Goal: Transaction & Acquisition: Book appointment/travel/reservation

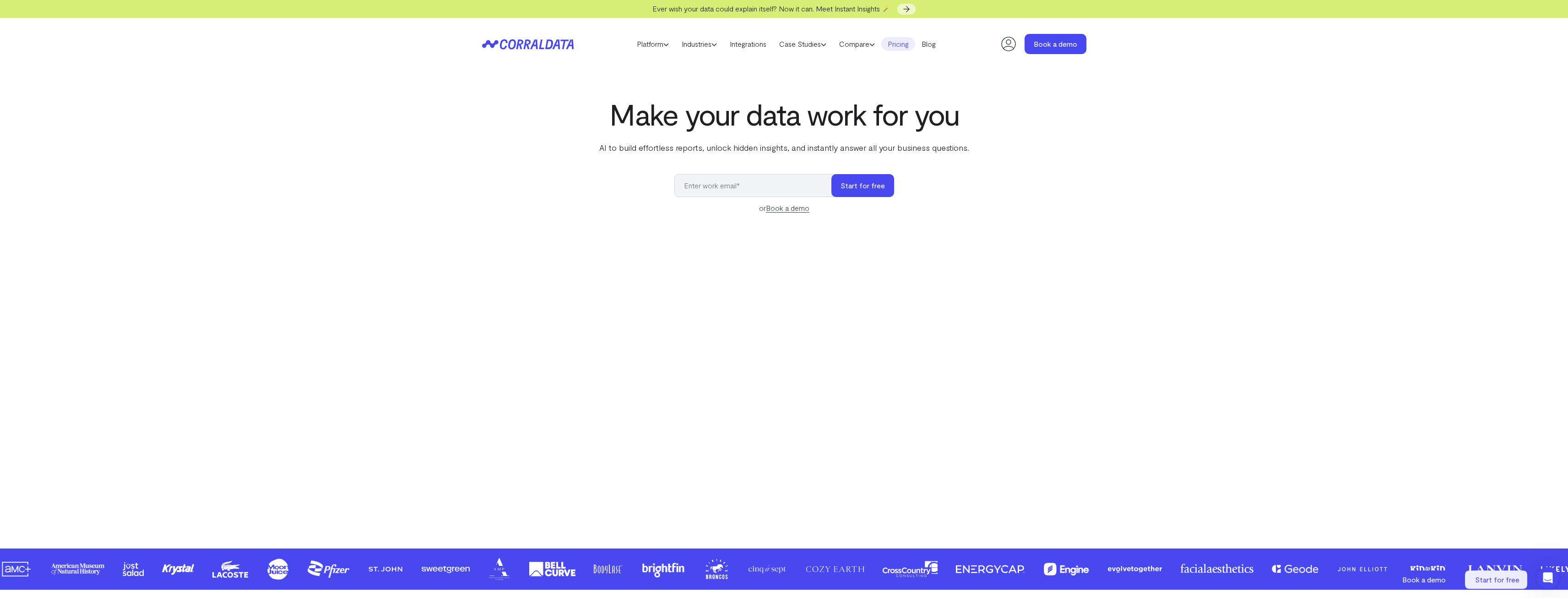
click at [900, 41] on link "Pricing" at bounding box center [898, 44] width 34 height 14
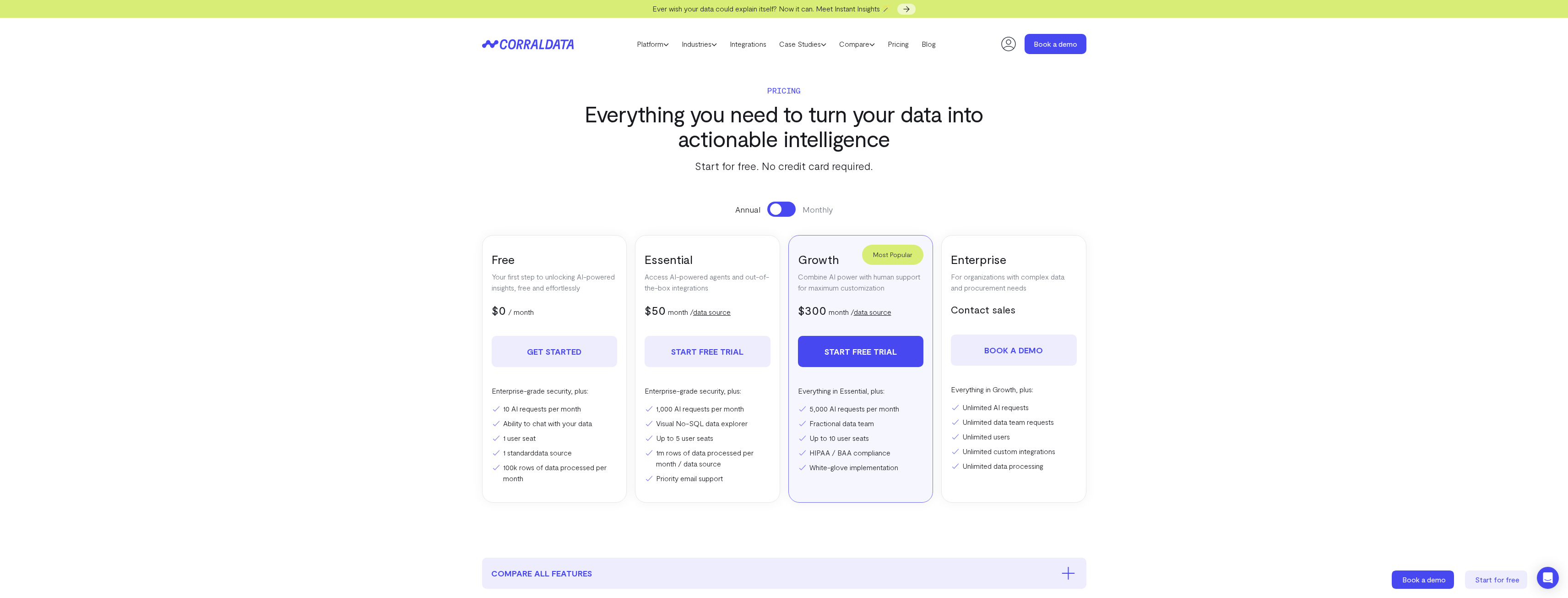
click at [715, 282] on p "Access AI-powered agents and out-of-the-box integrations" at bounding box center [707, 282] width 126 height 22
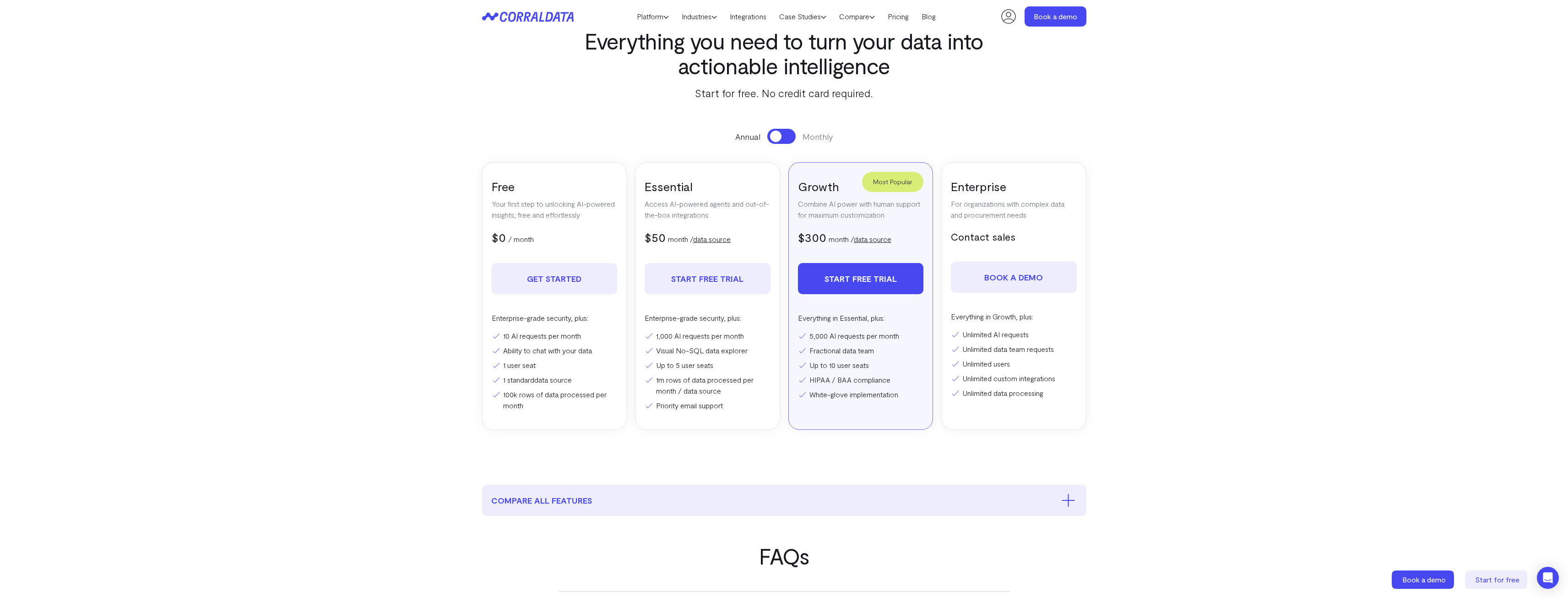
scroll to position [118, 0]
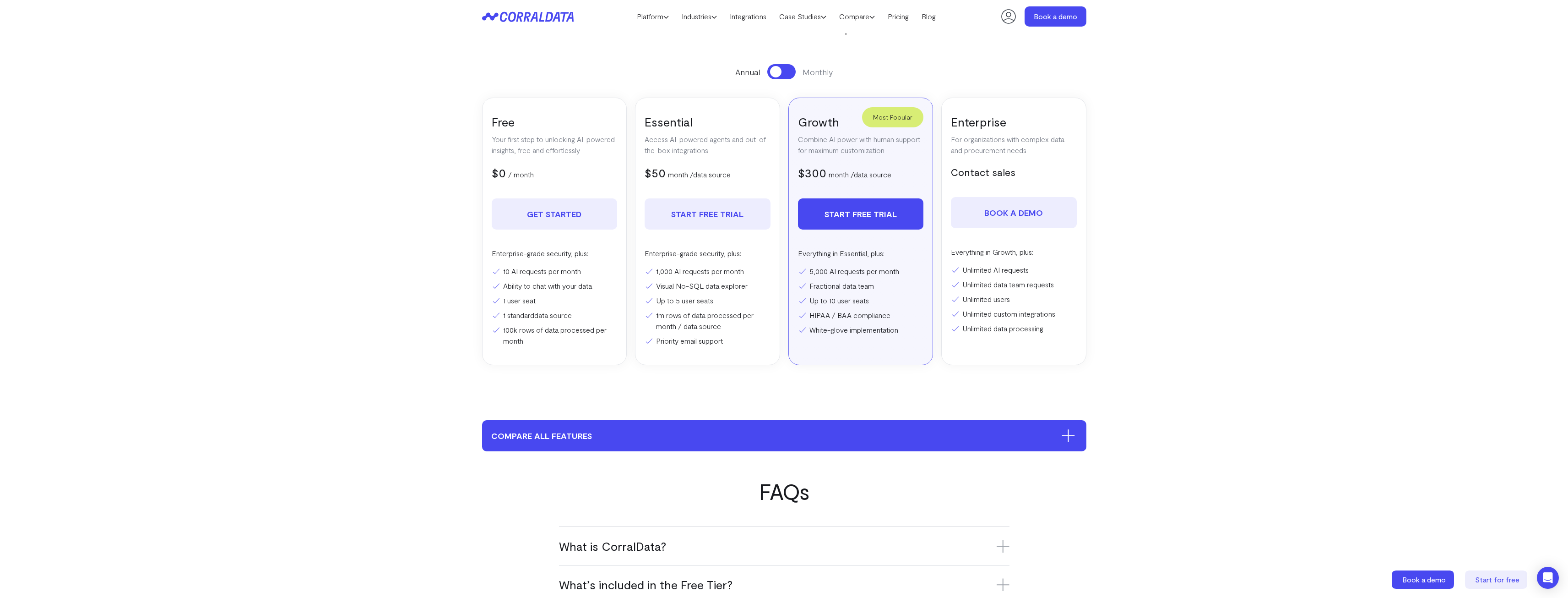
click at [1065, 434] on icon at bounding box center [1069, 436] width 13 height 13
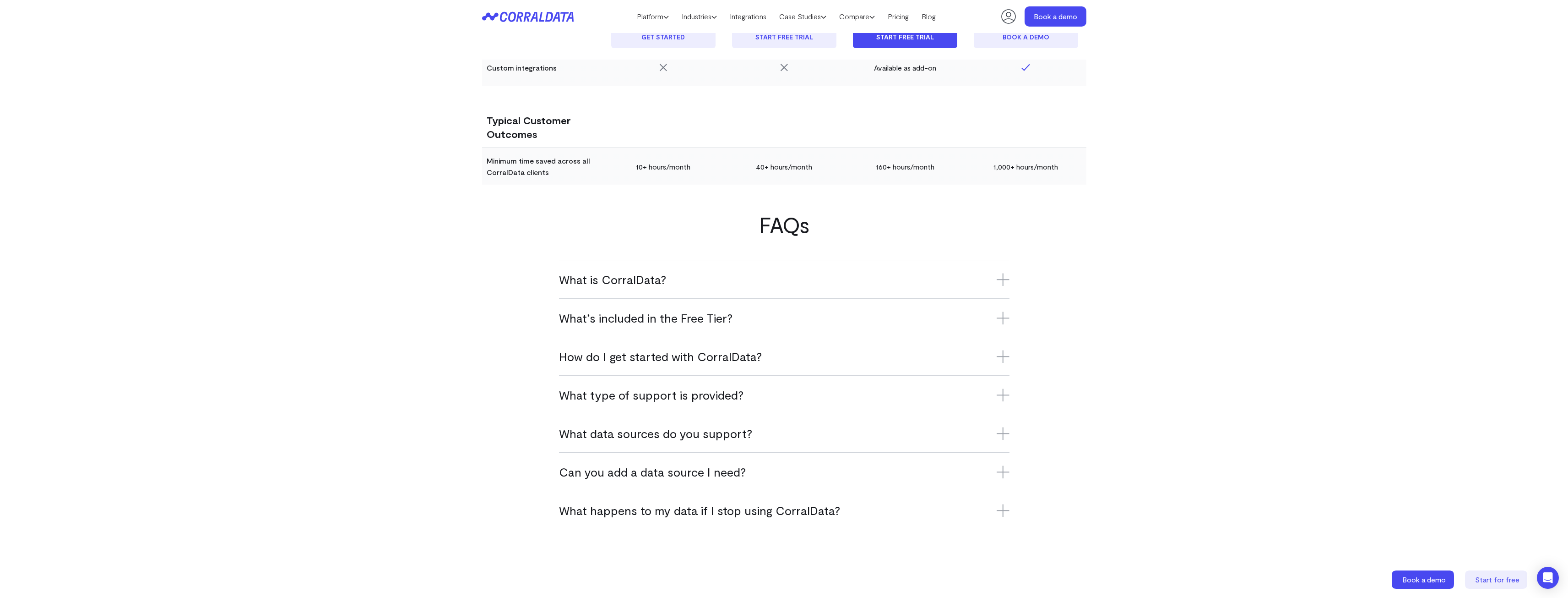
scroll to position [2226, 0]
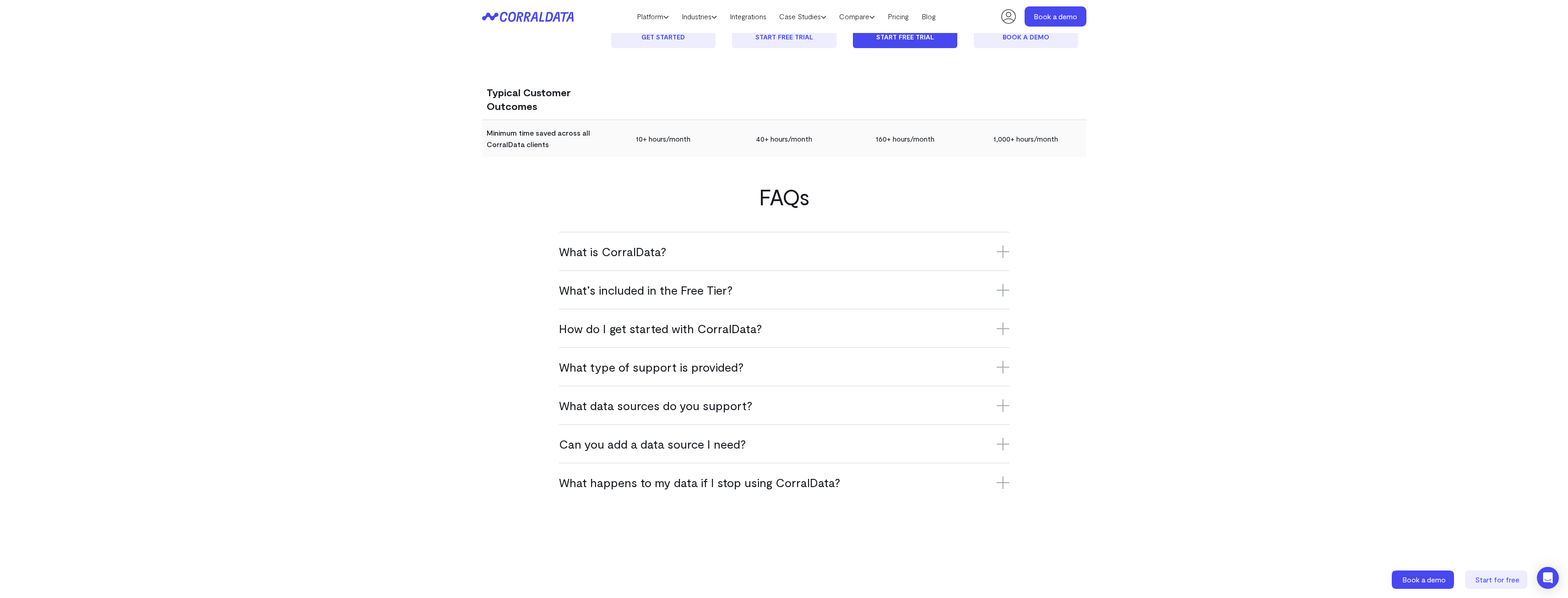
click at [997, 406] on icon at bounding box center [1003, 406] width 13 height 0
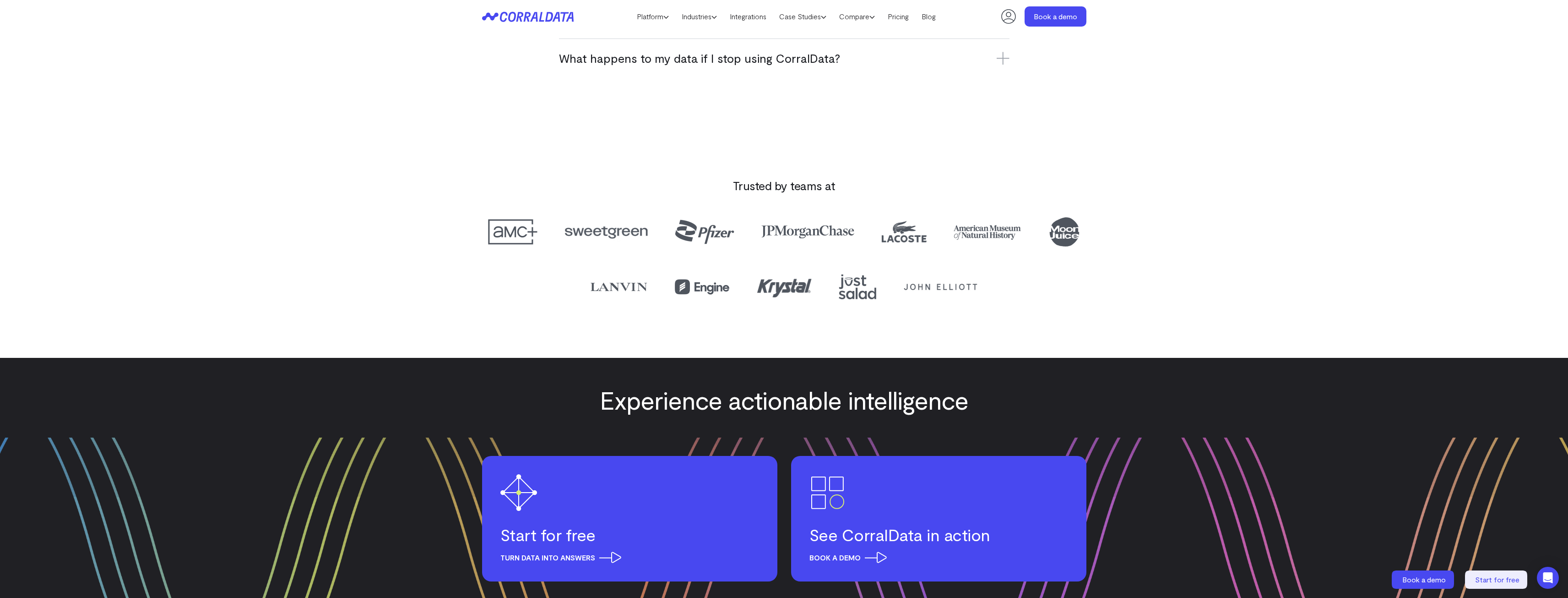
scroll to position [2684, 0]
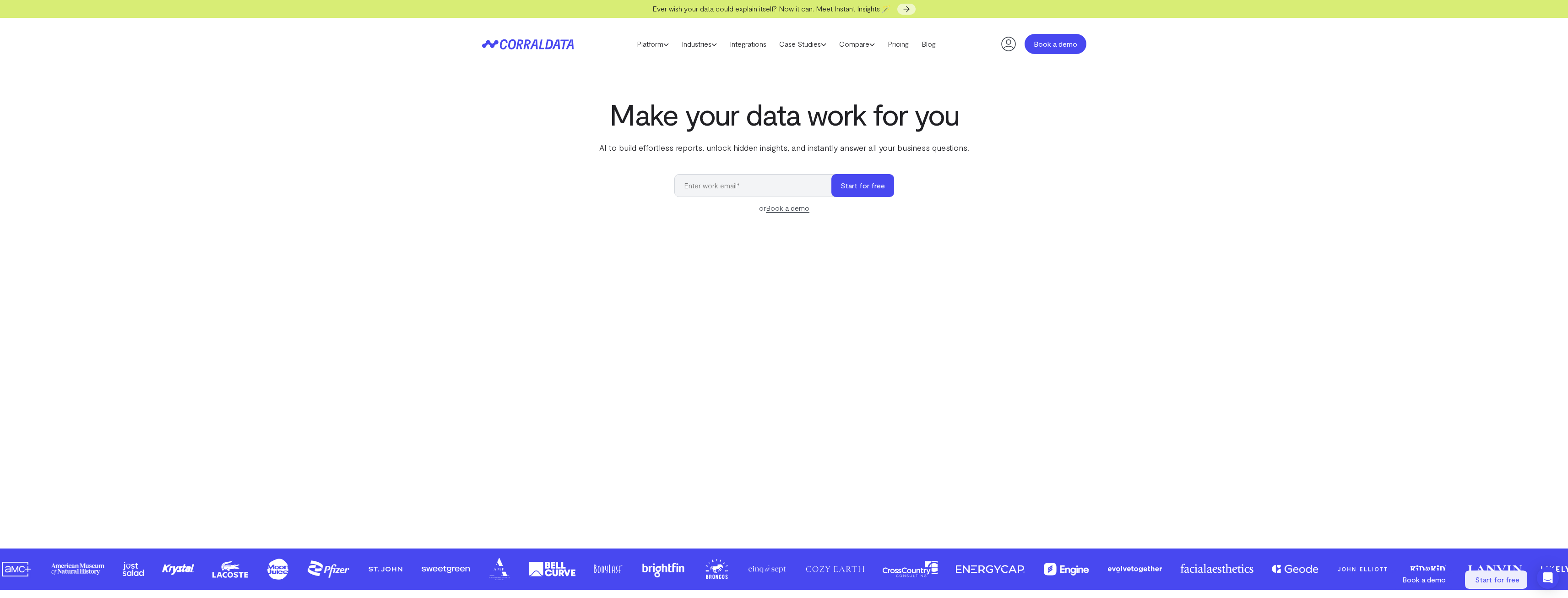
click at [1055, 45] on link "Book a demo" at bounding box center [1055, 44] width 62 height 20
click at [1009, 49] on icon at bounding box center [1009, 44] width 18 height 18
